Goal: Transaction & Acquisition: Purchase product/service

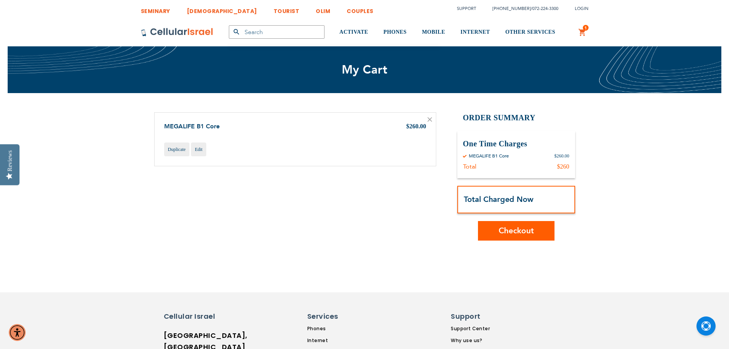
click at [520, 227] on span "Checkout" at bounding box center [516, 230] width 35 height 11
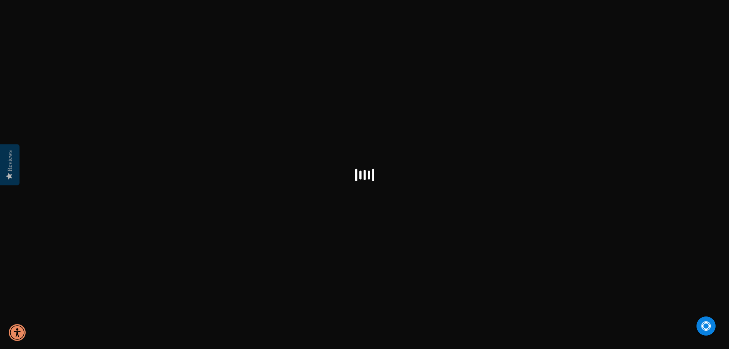
select select "US"
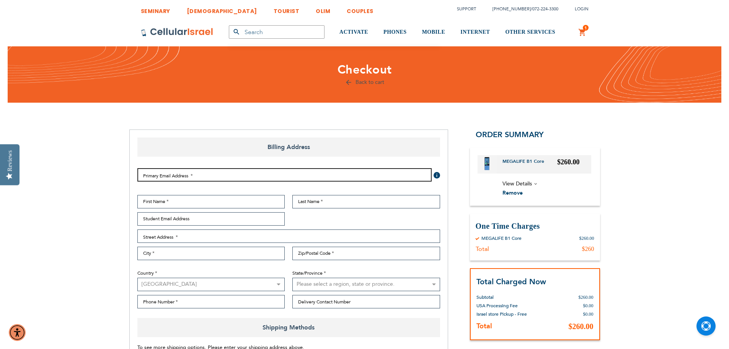
click at [222, 172] on input "Email Address" at bounding box center [284, 174] width 294 height 13
type input "[EMAIL_ADDRESS][DOMAIN_NAME]"
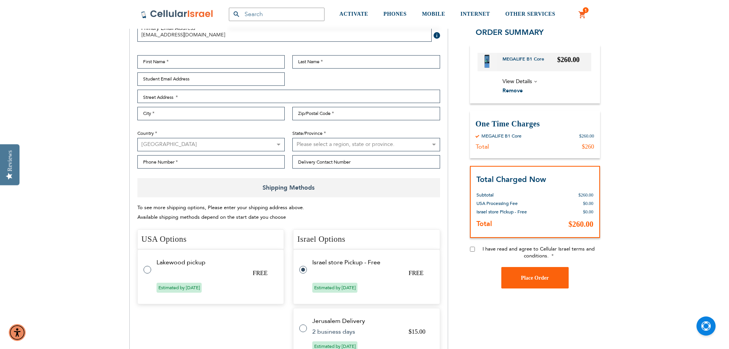
scroll to position [153, 0]
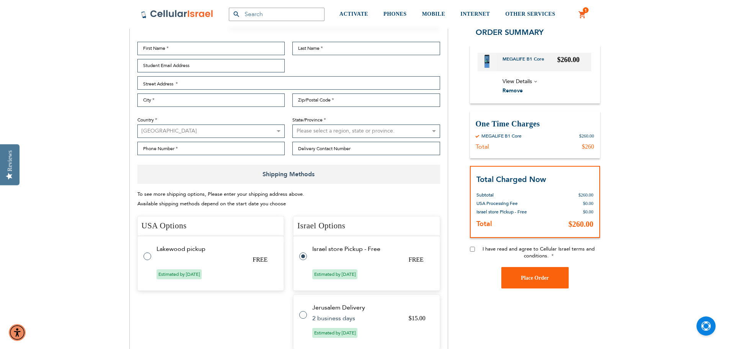
click at [147, 251] on label at bounding box center [151, 251] width 15 height 0
radio input "true"
radio input "false"
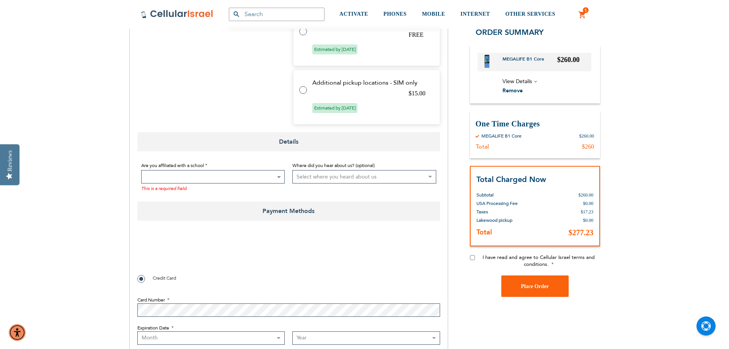
scroll to position [497, 0]
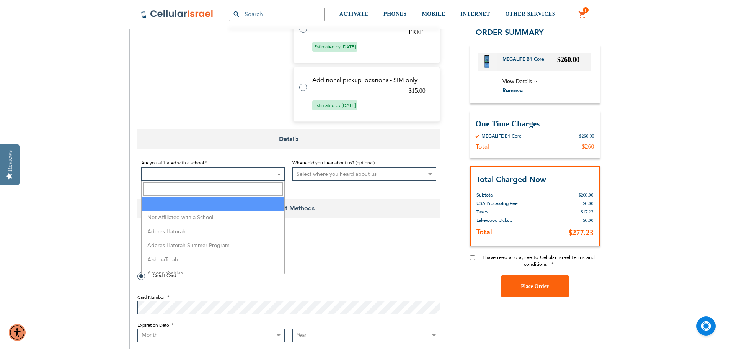
click at [191, 174] on span at bounding box center [213, 173] width 144 height 13
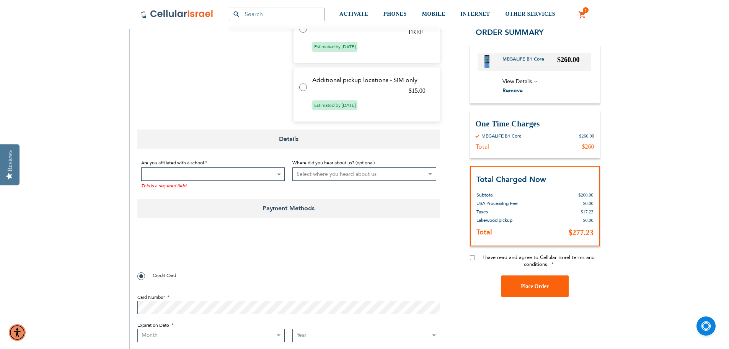
click at [191, 175] on span at bounding box center [213, 173] width 144 height 13
click at [342, 174] on select "Select where you heard about us Existing Customer Friend Other School/Group BP …" at bounding box center [364, 173] width 144 height 13
select select "3"
click at [292, 167] on select "Select where you heard about us Existing Customer Friend Other School/Group BP …" at bounding box center [364, 173] width 144 height 13
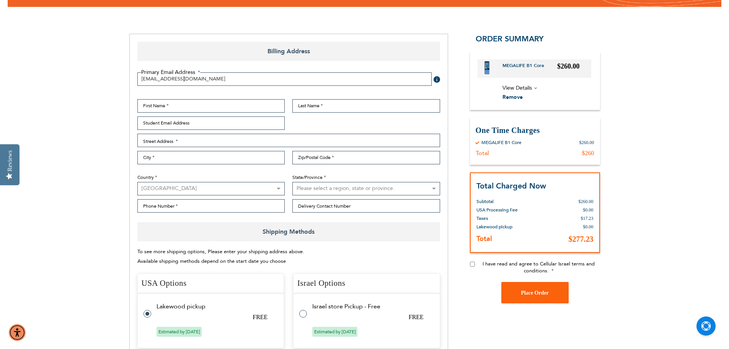
scroll to position [230, 0]
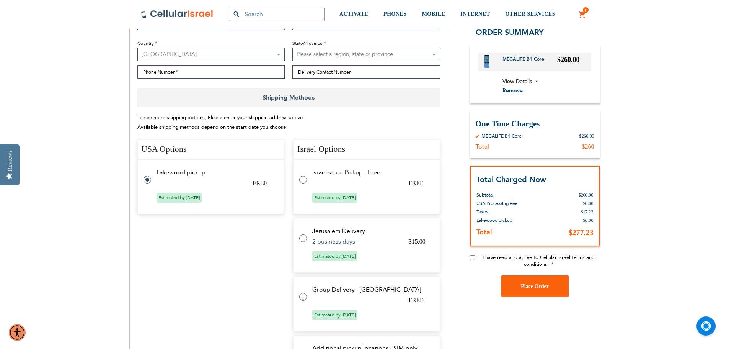
drag, startPoint x: 208, startPoint y: 175, endPoint x: 203, endPoint y: 180, distance: 6.8
click at [203, 180] on tr "Lakewood pickup FREE Estimated by [DATE]" at bounding box center [210, 186] width 147 height 55
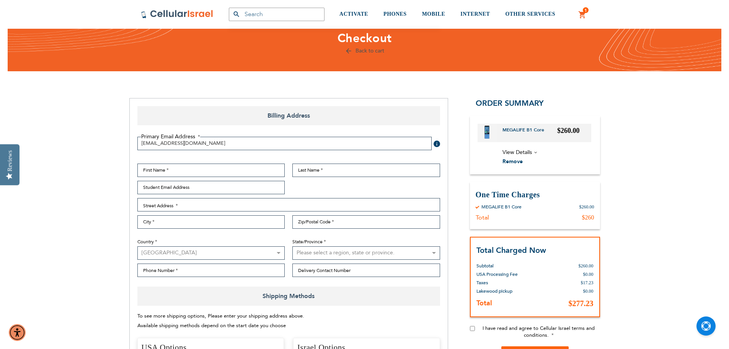
scroll to position [0, 0]
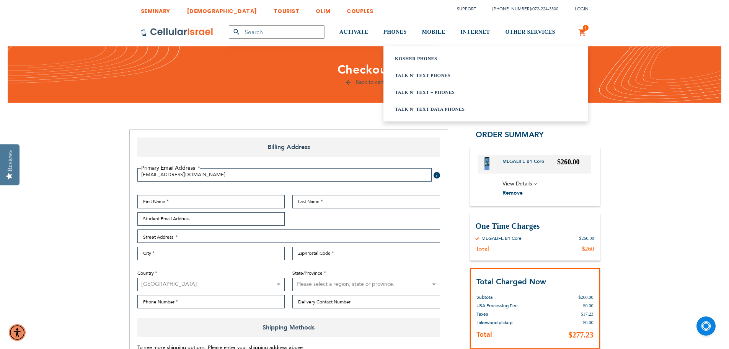
click at [414, 107] on link "Talk n' Text Data Phones" at bounding box center [476, 109] width 163 height 8
